Goal: Task Accomplishment & Management: Use online tool/utility

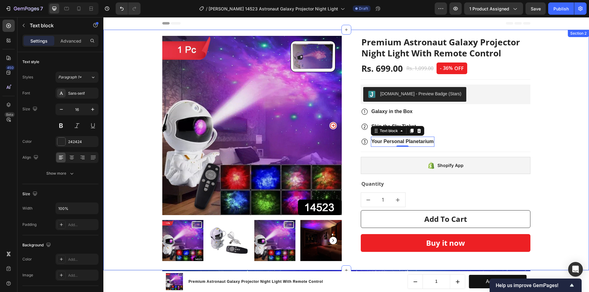
click at [577, 132] on div "Product Images & Gallery Premium Astronaut Galaxy Projector Night Light With Re…" at bounding box center [346, 148] width 476 height 231
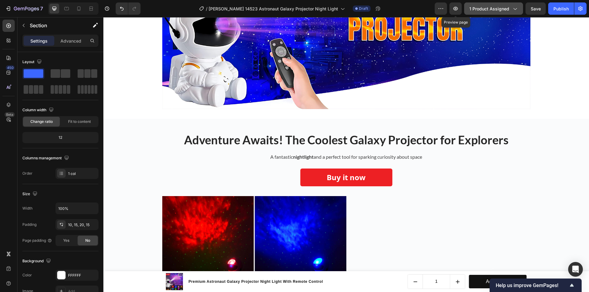
scroll to position [215, 0]
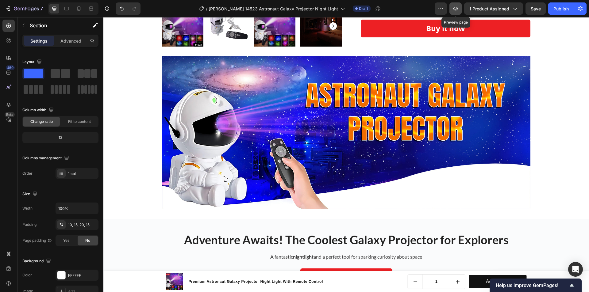
click at [461, 5] on button "button" at bounding box center [455, 8] width 12 height 12
click at [79, 7] on icon at bounding box center [79, 9] width 6 height 6
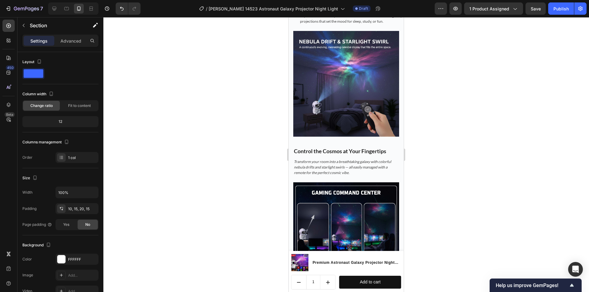
scroll to position [552, 0]
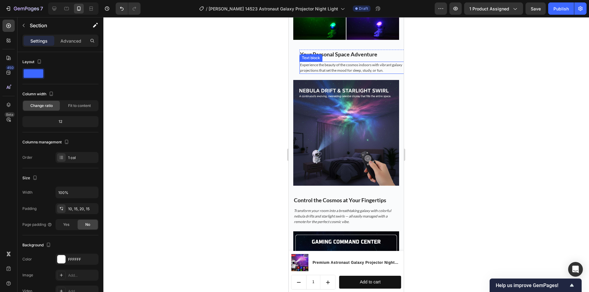
click at [318, 65] on p "Experience the beauty of the cosmos indoors with vibrant galaxy projections tha…" at bounding box center [352, 67] width 105 height 11
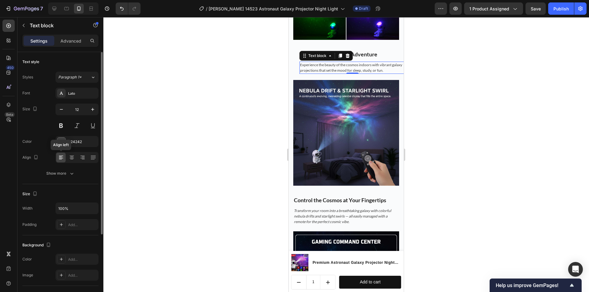
click at [62, 156] on icon at bounding box center [61, 156] width 4 height 1
click at [225, 186] on div at bounding box center [345, 154] width 485 height 275
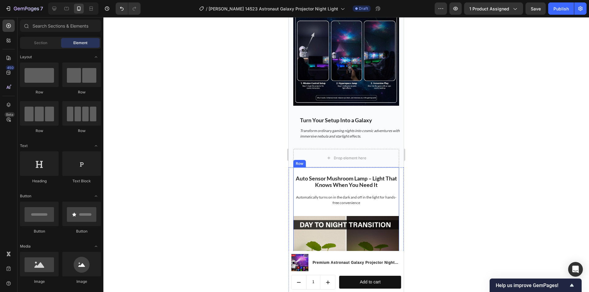
scroll to position [797, 0]
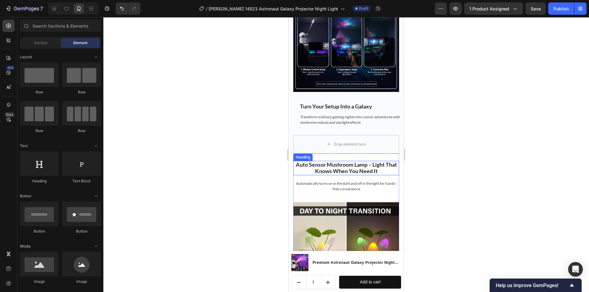
click at [330, 161] on strong "Auto Sensor Mushroom Lamp – Light That Knows When You Need It" at bounding box center [345, 167] width 101 height 13
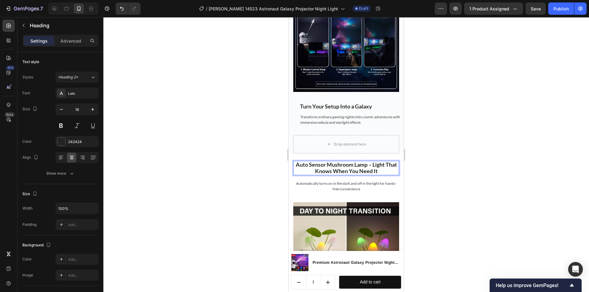
click at [374, 161] on strong "Auto Sensor Mushroom Lamp – Light That Knows When You Need It" at bounding box center [345, 167] width 101 height 13
click at [347, 181] on p "Automatically turns on in the dark and off in the light for hands-free convenie…" at bounding box center [346, 186] width 105 height 11
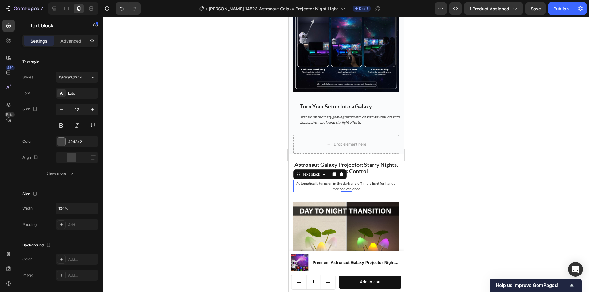
click at [325, 181] on p "Automatically turns on in the dark and off in the light for hands-free convenie…" at bounding box center [346, 186] width 105 height 11
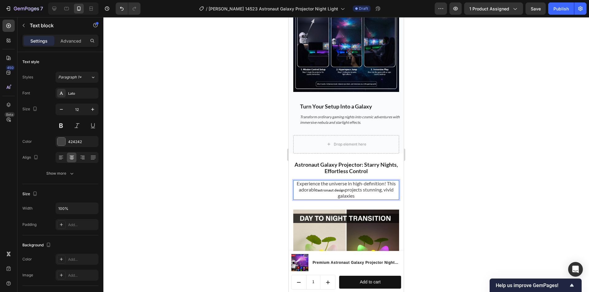
click at [325, 181] on span "Experience the universe in high-definition! This adorable" at bounding box center [345, 187] width 99 height 12
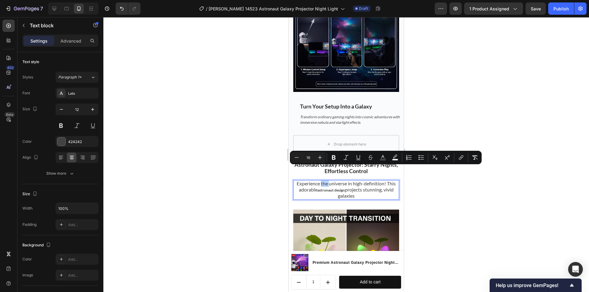
click at [325, 181] on span "Experience the universe in high-definition! This adorable" at bounding box center [345, 187] width 99 height 12
click at [293, 158] on button "Minus" at bounding box center [296, 157] width 11 height 11
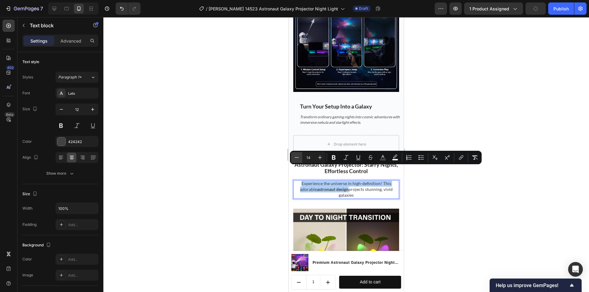
click at [293, 158] on button "Minus" at bounding box center [296, 157] width 11 height 11
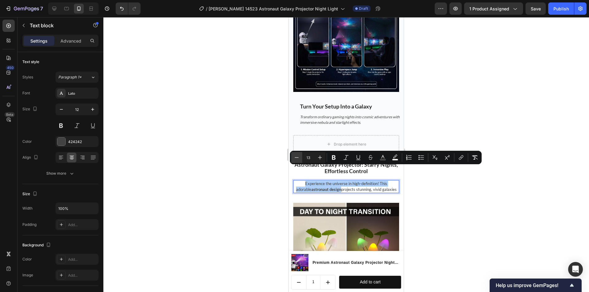
click at [293, 158] on button "Minus" at bounding box center [296, 157] width 11 height 11
type input "12"
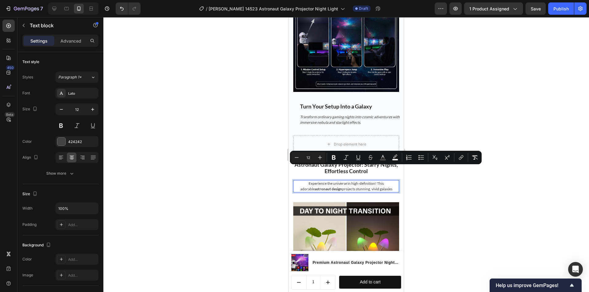
click at [267, 168] on div at bounding box center [345, 154] width 485 height 275
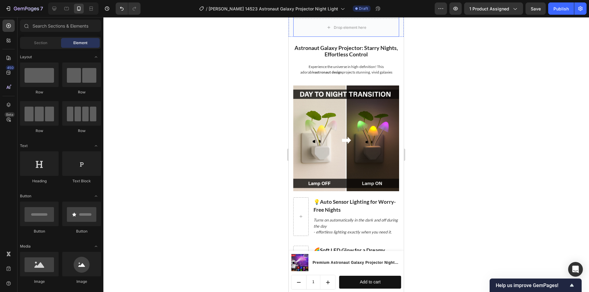
scroll to position [920, 0]
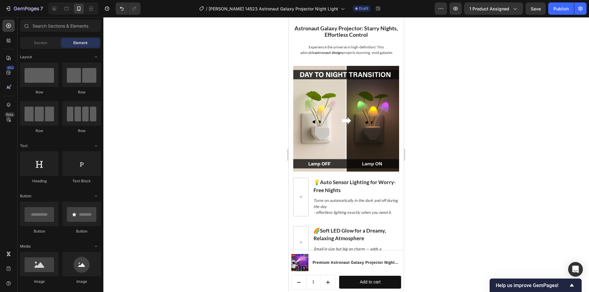
click at [321, 122] on img at bounding box center [346, 119] width 106 height 106
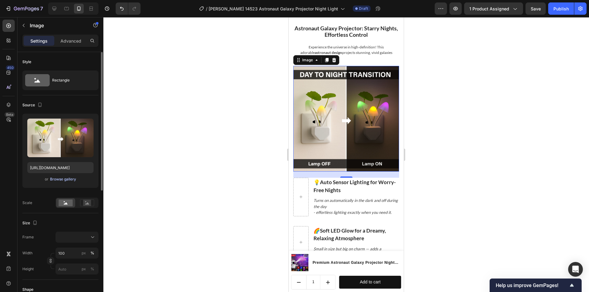
click at [61, 181] on div "Browse gallery" at bounding box center [63, 180] width 26 height 6
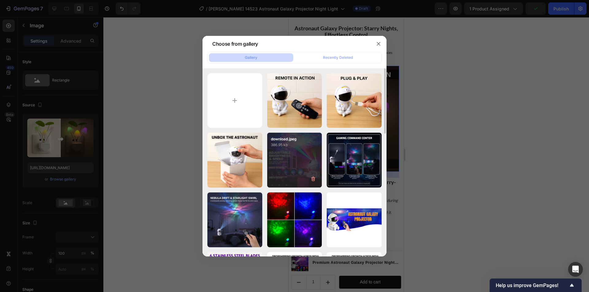
click at [299, 164] on div "download.jpeg 386.95 kb" at bounding box center [294, 160] width 55 height 55
type input "[URL][DOMAIN_NAME]"
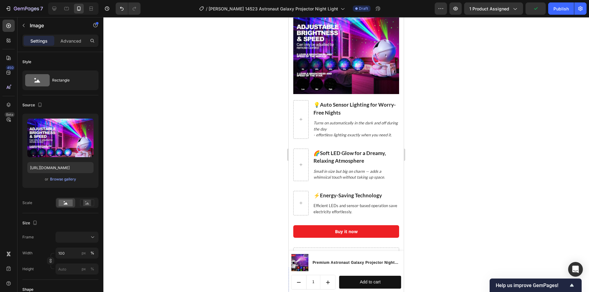
scroll to position [989, 0]
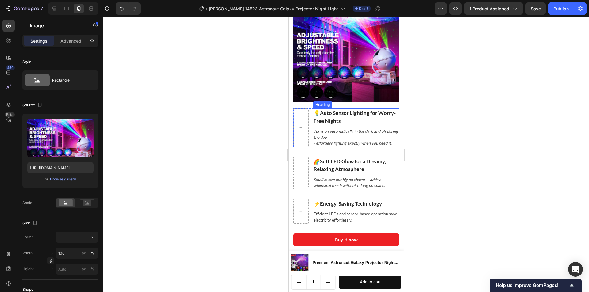
click at [347, 110] on h3 "💡Auto Sensor Lighting for Worry-Free Nights" at bounding box center [356, 117] width 86 height 17
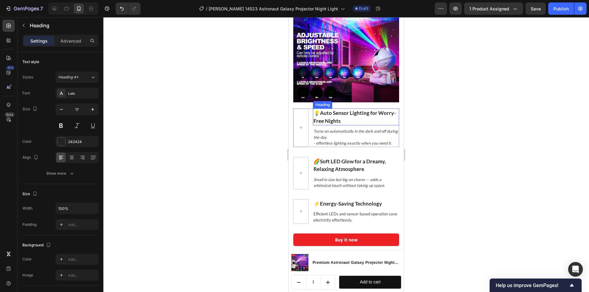
click at [347, 110] on h3 "💡Auto Sensor Lighting for Worry-Free Nights" at bounding box center [356, 117] width 86 height 17
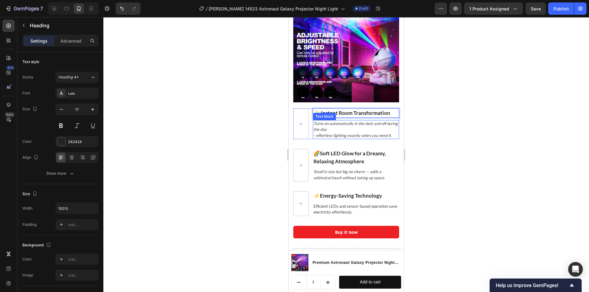
click at [360, 121] on icon "Turns on automatically in the dark and off during the day" at bounding box center [355, 126] width 84 height 11
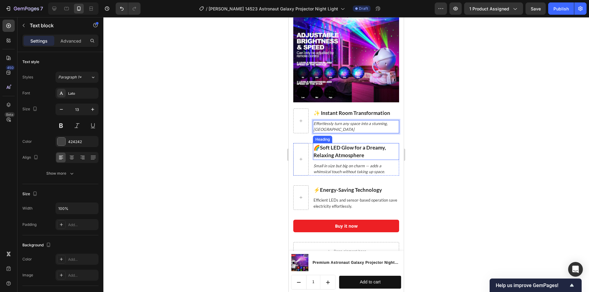
click at [353, 151] on h3 "🌈Soft LED Glow for a Dreamy, Relaxing Atmosphere" at bounding box center [356, 151] width 86 height 17
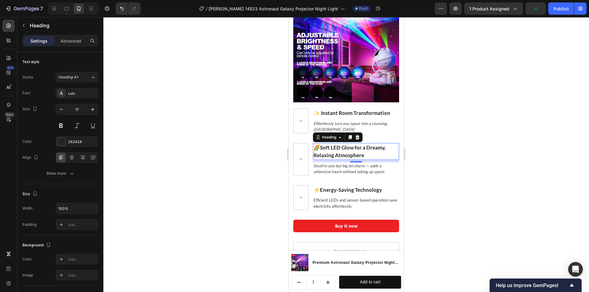
click at [346, 146] on h3 "🌈Soft LED Glow for a Dreamy, Relaxing Atmosphere" at bounding box center [356, 151] width 86 height 17
click at [346, 146] on p "🌈Soft LED Glow for a Dreamy, Relaxing Atmosphere" at bounding box center [355, 152] width 85 height 16
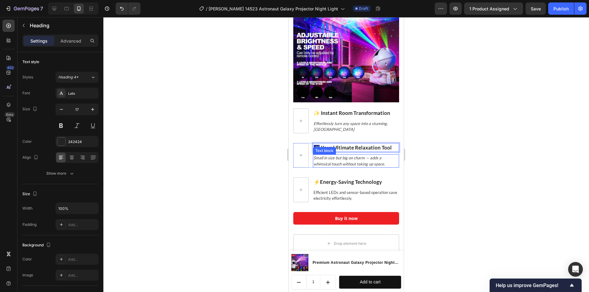
click at [343, 160] on icon "Small in size but big on charm — adds a whimsical touch without taking up space." at bounding box center [348, 160] width 71 height 11
click at [355, 156] on icon "Small in size but big on charm — adds a whimsical touch without taking up space." at bounding box center [348, 160] width 71 height 11
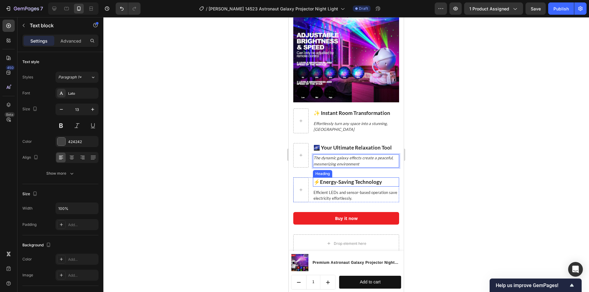
click at [355, 179] on strong "Energy-Saving Technology" at bounding box center [351, 182] width 62 height 6
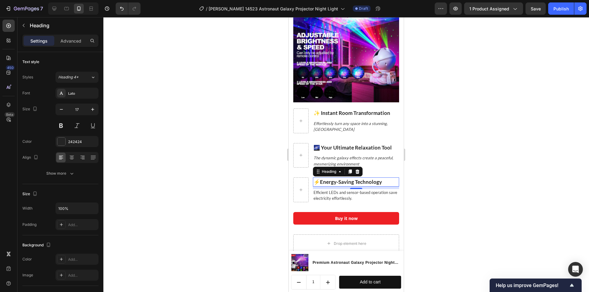
click at [339, 177] on h3 "⚡ Energy-Saving Technology" at bounding box center [356, 181] width 86 height 9
click at [343, 184] on div "🚀 Unique Home Decor & Style Heading 8 Efficient LEDs and sensor-based operation…" at bounding box center [356, 189] width 86 height 25
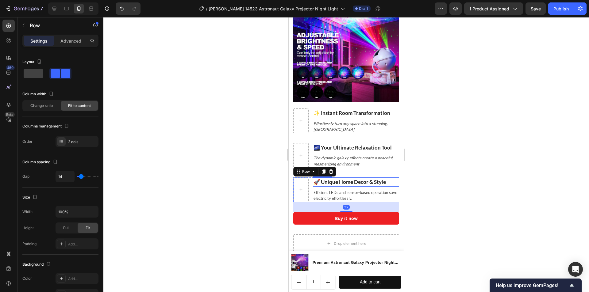
click at [353, 179] on strong "🚀 Unique Home Decor & Style" at bounding box center [349, 182] width 72 height 6
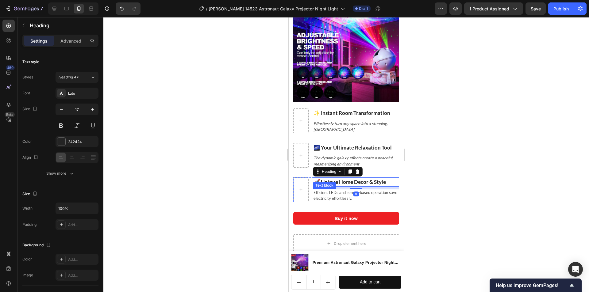
click at [343, 195] on p "Efficient LEDs and sensor-based operation save electricity effortlessly." at bounding box center [355, 196] width 85 height 12
click at [380, 179] on strong "🚀 Unique Home Decor & Style" at bounding box center [349, 182] width 72 height 6
click at [371, 144] on p "⁠⁠⁠⁠⁠⁠⁠ 🌌 Your Ultimate Relaxation Tool" at bounding box center [355, 148] width 85 height 8
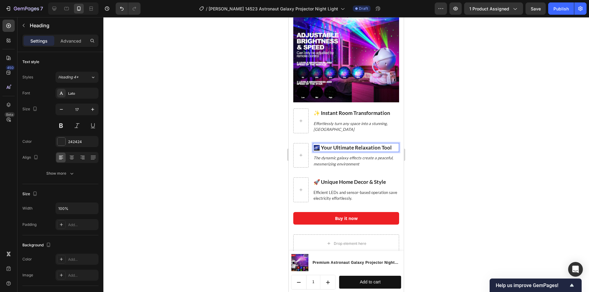
click at [371, 144] on p "🌌 Your Ultimate Relaxation Tool" at bounding box center [355, 148] width 85 height 8
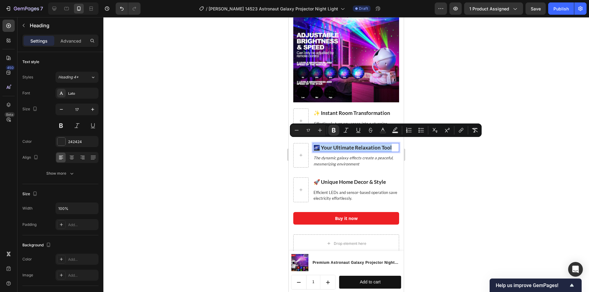
click at [371, 144] on p "🌌 Your Ultimate Relaxation Tool" at bounding box center [355, 148] width 85 height 8
click at [345, 179] on strong "🚀 Unique Home Decor & Style" at bounding box center [349, 182] width 72 height 6
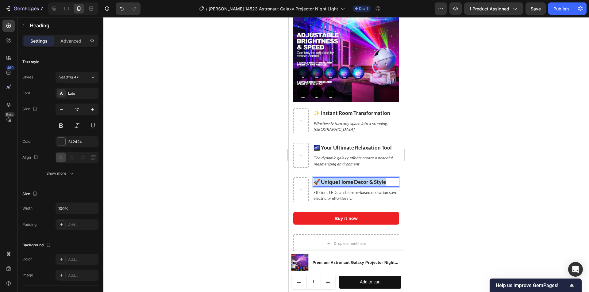
click at [345, 179] on strong "🚀 Unique Home Decor & Style" at bounding box center [349, 182] width 72 height 6
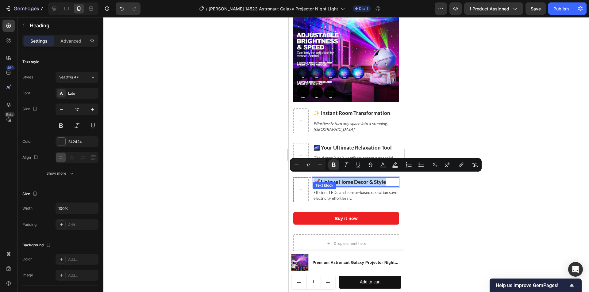
click at [343, 190] on p "Efficient LEDs and sensor-based operation save electricity effortlessly." at bounding box center [355, 196] width 85 height 12
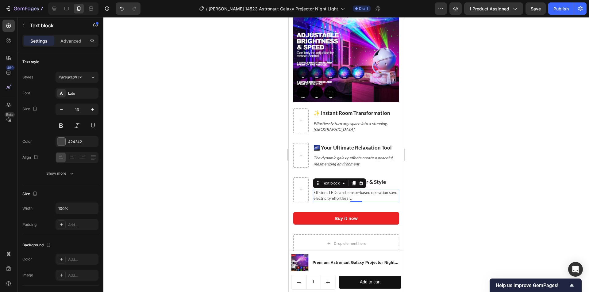
click at [336, 190] on p "Efficient LEDs and sensor-based operation save electricity effortlessly." at bounding box center [355, 196] width 85 height 12
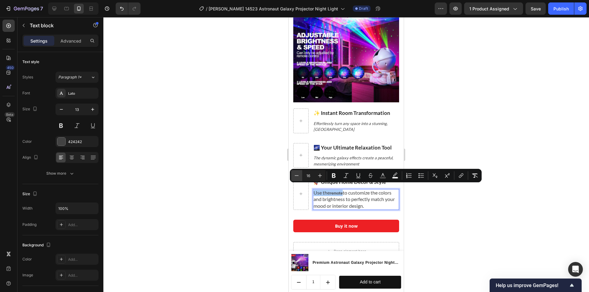
click at [298, 181] on button "Minus" at bounding box center [296, 175] width 11 height 11
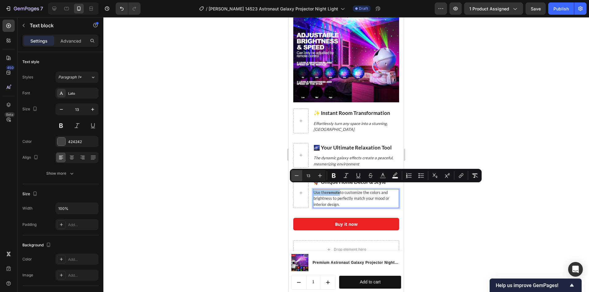
click at [298, 181] on button "Minus" at bounding box center [296, 175] width 11 height 11
type input "12"
click at [243, 196] on div at bounding box center [345, 154] width 485 height 275
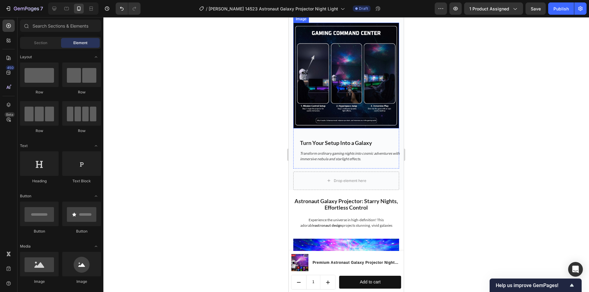
scroll to position [774, 0]
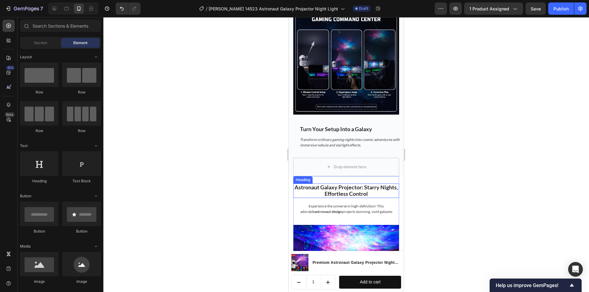
click at [350, 184] on strong "Astronaut Galaxy Projector: Starry Nights, Effortless Control" at bounding box center [345, 190] width 103 height 13
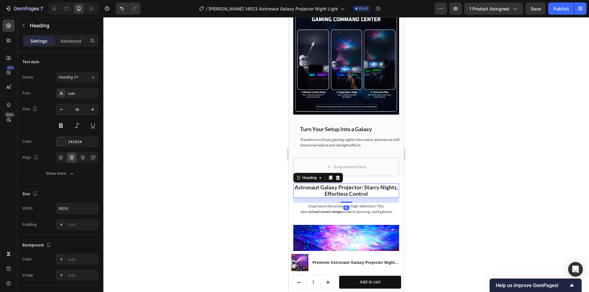
click at [435, 181] on div at bounding box center [345, 154] width 485 height 275
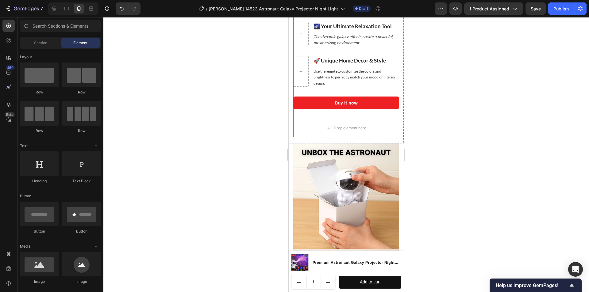
scroll to position [1111, 0]
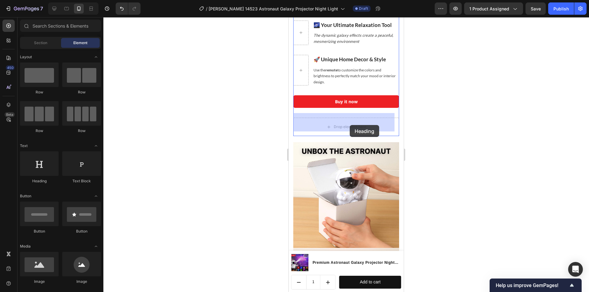
drag, startPoint x: 328, startPoint y: 155, endPoint x: 349, endPoint y: 123, distance: 38.2
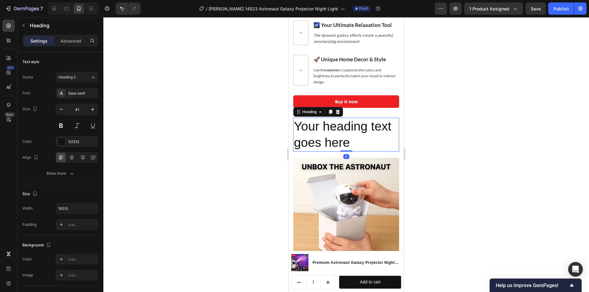
click at [349, 128] on h2 "Your heading text goes here" at bounding box center [346, 135] width 106 height 34
click at [349, 128] on p "Your heading text goes here" at bounding box center [346, 134] width 105 height 33
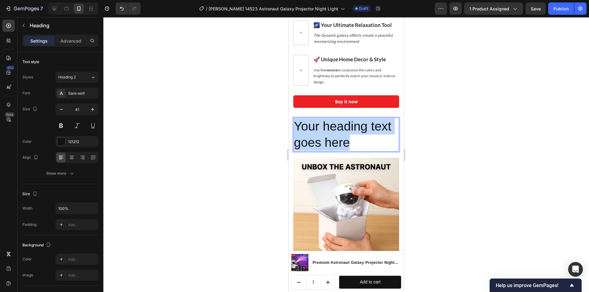
click at [349, 128] on p "Your heading text goes here" at bounding box center [346, 134] width 105 height 33
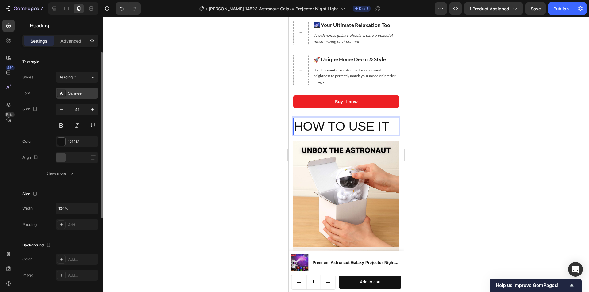
click at [84, 94] on div "Sans-serif" at bounding box center [82, 94] width 29 height 6
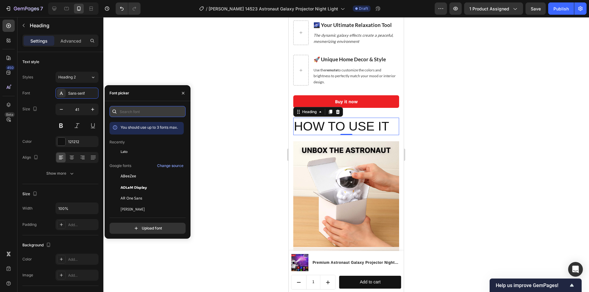
click at [142, 110] on input "text" at bounding box center [147, 111] width 76 height 11
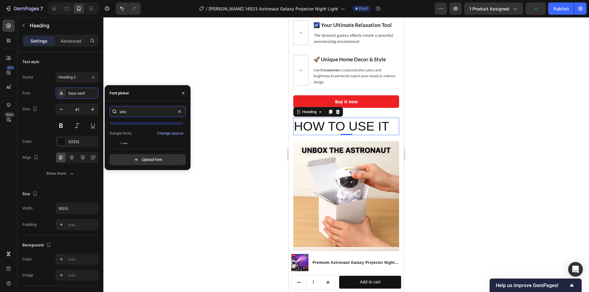
scroll to position [15, 0]
type input "lato"
click at [129, 138] on div "Lato" at bounding box center [151, 139] width 62 height 6
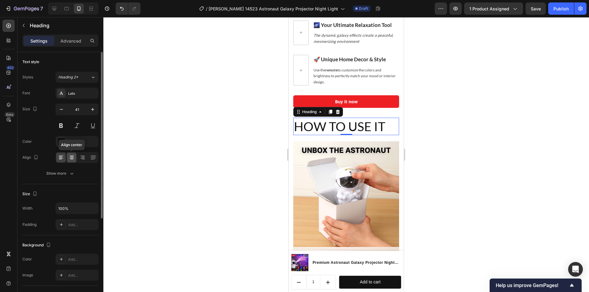
click at [72, 162] on div at bounding box center [72, 158] width 10 height 10
click at [74, 109] on input "41" at bounding box center [77, 109] width 20 height 11
click at [59, 109] on icon "button" at bounding box center [61, 109] width 6 height 6
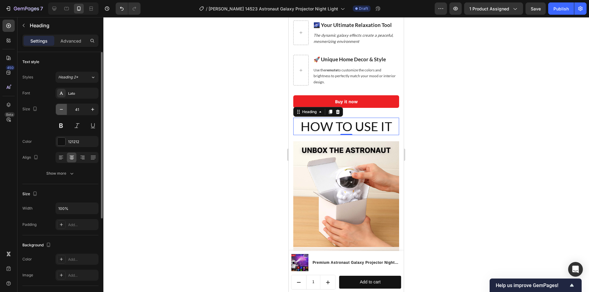
click at [59, 109] on icon "button" at bounding box center [61, 109] width 6 height 6
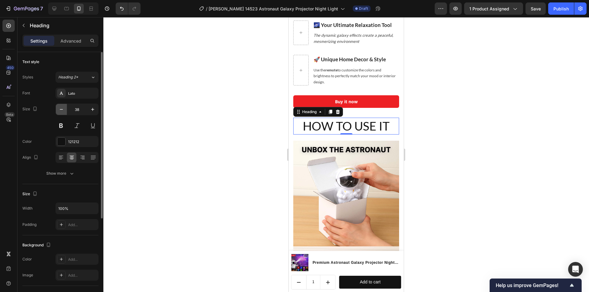
click at [59, 109] on icon "button" at bounding box center [61, 109] width 6 height 6
type input "37"
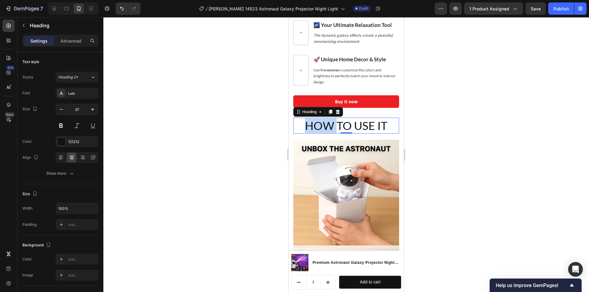
click at [314, 120] on p "HOW TO USE IT" at bounding box center [346, 125] width 105 height 15
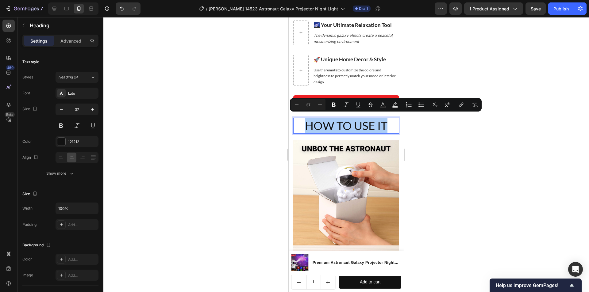
click at [307, 106] on input "37" at bounding box center [308, 104] width 12 height 7
type input "28"
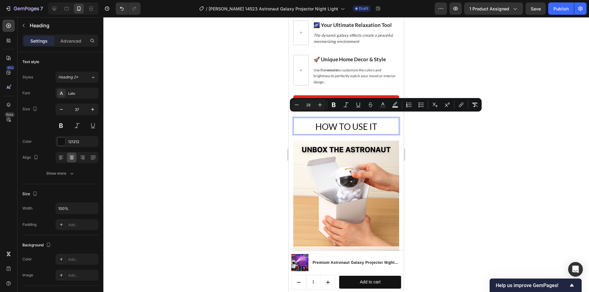
click at [272, 122] on div at bounding box center [345, 154] width 485 height 275
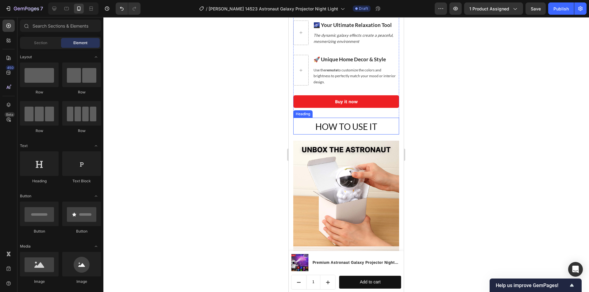
click at [330, 126] on span "HOW TO USE IT" at bounding box center [346, 126] width 62 height 10
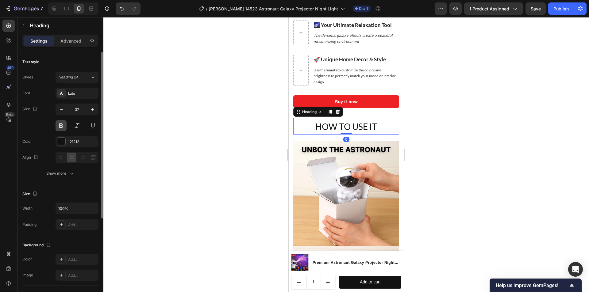
click at [62, 126] on button at bounding box center [60, 125] width 11 height 11
click at [413, 123] on div at bounding box center [345, 154] width 485 height 275
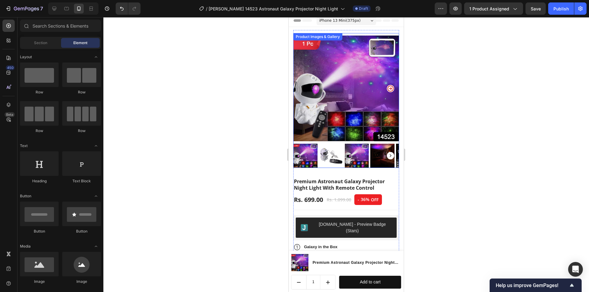
scroll to position [0, 0]
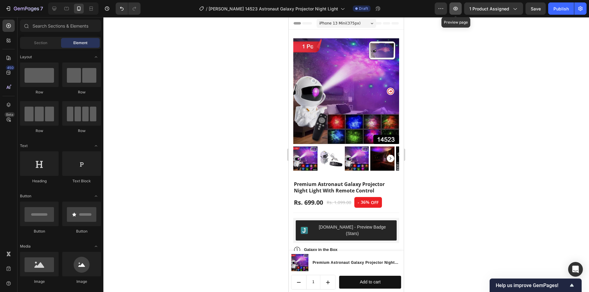
click at [454, 8] on icon "button" at bounding box center [455, 9] width 6 height 6
click at [562, 10] on div "Publish" at bounding box center [560, 9] width 15 height 6
click at [6, 5] on div "7" at bounding box center [24, 8] width 38 height 7
